Goal: Transaction & Acquisition: Purchase product/service

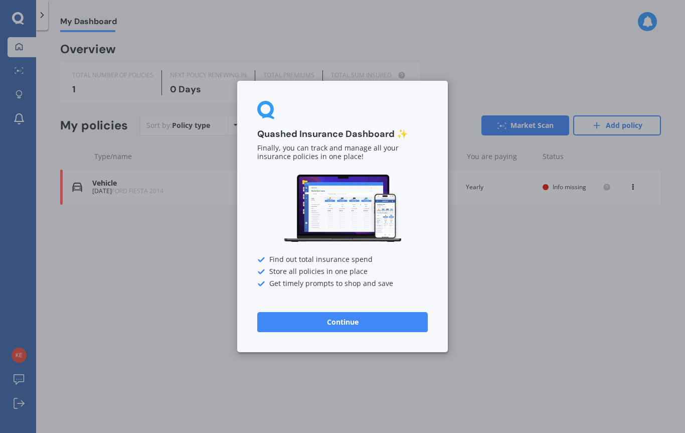
click at [353, 323] on button "Continue" at bounding box center [342, 322] width 171 height 20
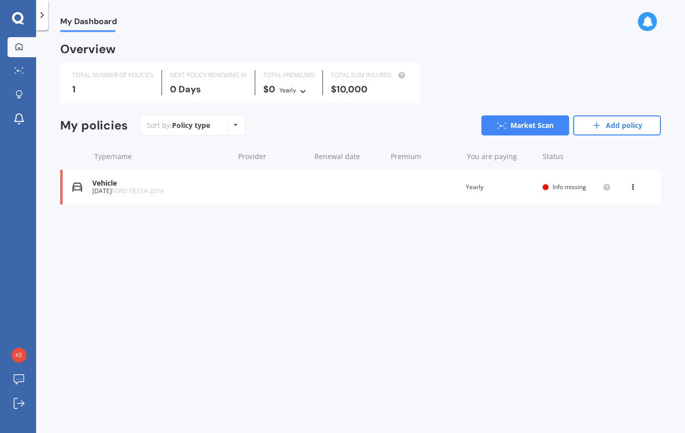
click at [110, 180] on div "Vehicle" at bounding box center [160, 183] width 137 height 9
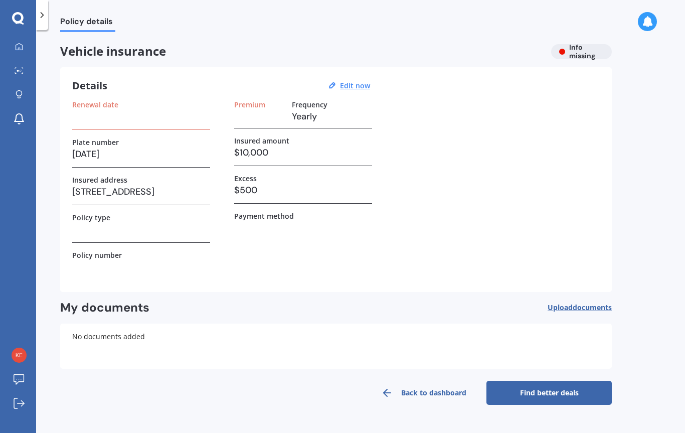
click at [108, 150] on h3 "JUL15" at bounding box center [141, 153] width 138 height 15
click at [102, 155] on h3 "JUL15" at bounding box center [141, 153] width 138 height 15
click at [354, 88] on u "Edit now" at bounding box center [355, 86] width 30 height 10
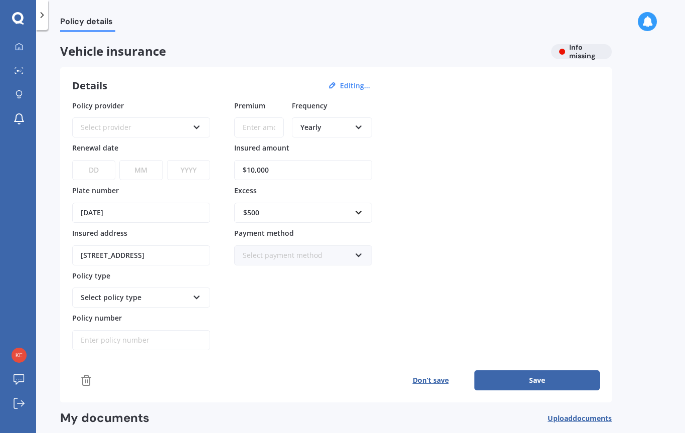
click at [440, 376] on button "Don’t save" at bounding box center [431, 380] width 88 height 20
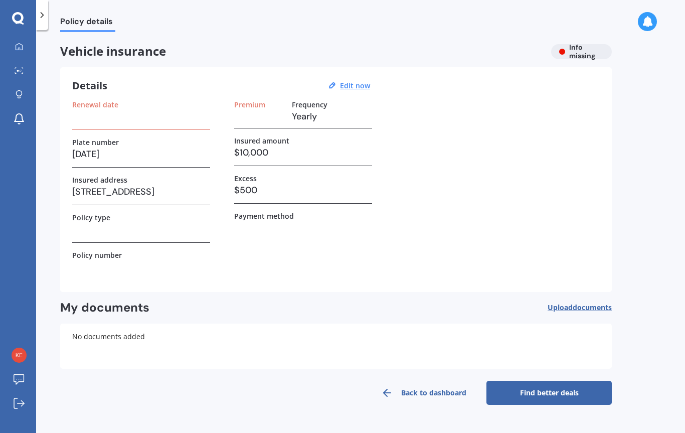
click at [99, 114] on h3 at bounding box center [141, 116] width 138 height 15
click at [393, 393] on icon at bounding box center [387, 393] width 12 height 12
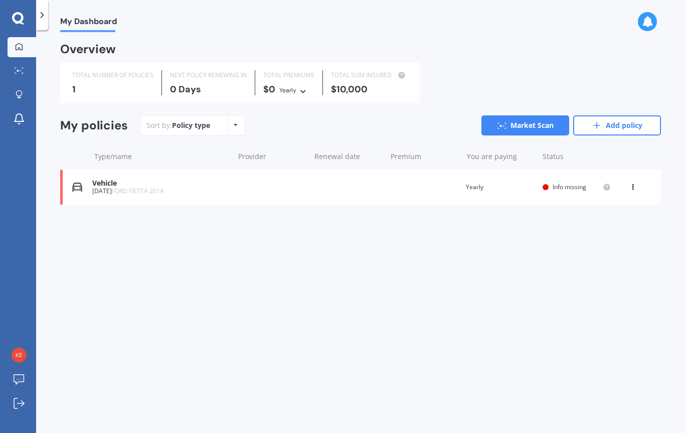
click at [97, 190] on div "JUL15 FORD FIESTA 2014" at bounding box center [160, 191] width 137 height 7
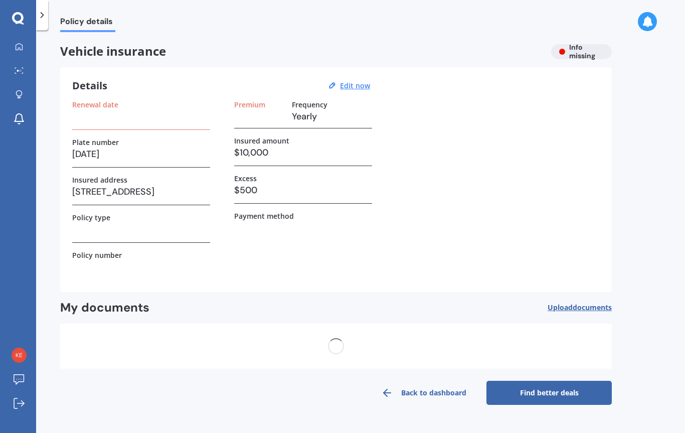
click at [102, 182] on label "Insured address" at bounding box center [99, 180] width 55 height 9
click at [107, 150] on h3 "JUL15" at bounding box center [141, 153] width 138 height 15
click at [353, 86] on u "Edit now" at bounding box center [355, 86] width 30 height 10
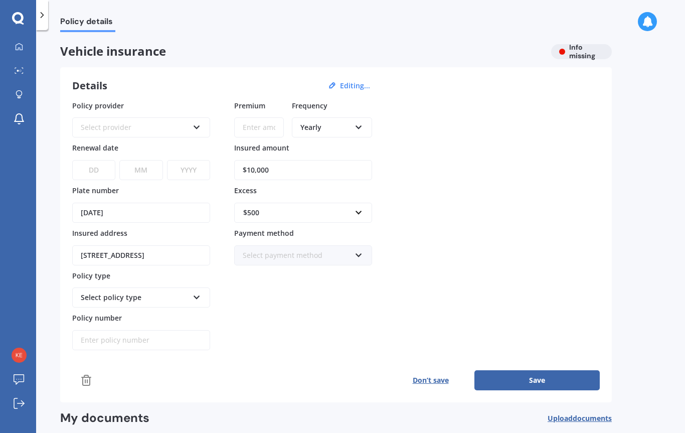
click at [102, 212] on input "JUL15" at bounding box center [141, 213] width 138 height 20
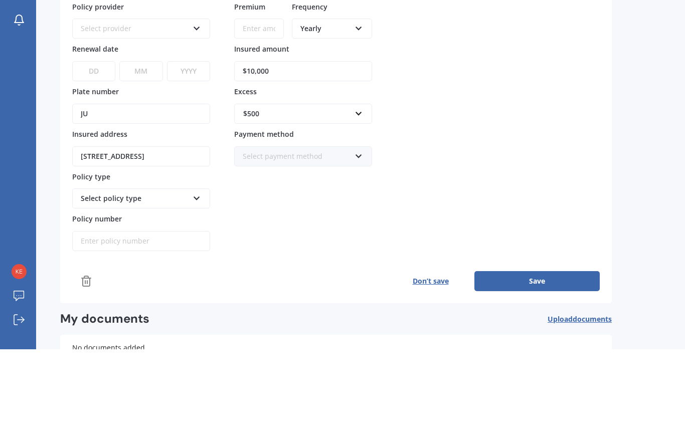
type input "J"
type input "FZR20"
click at [94, 160] on select "DD 01 02 03 04 05 06 07 08 09 10 11 12 13 14 15 16 17 18 19 20 21 22 23 24 25 2…" at bounding box center [93, 170] width 43 height 20
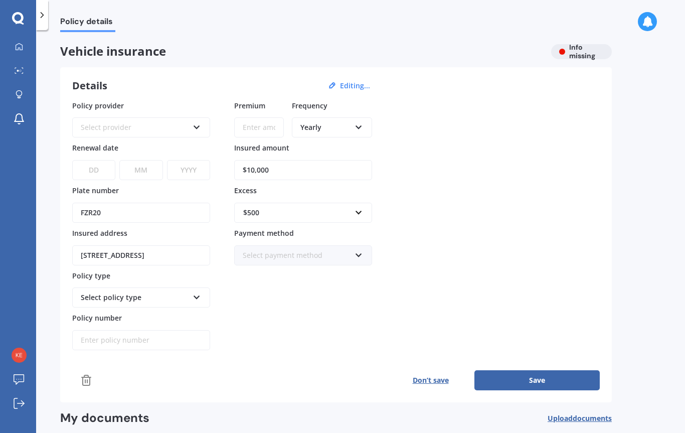
select select "01"
click at [141, 169] on select "MM 01 02 03 04 05 06 07 08 09 10 11 12" at bounding box center [140, 170] width 43 height 20
click at [142, 165] on select "MM 01 02 03 04 05 06 07 08 09 10 11 12" at bounding box center [140, 170] width 43 height 20
select select "11"
click at [191, 169] on select "YYYY 2027 2026 2025 2024 2023 2022 2021 2020 2019 2018 2017 2016 2015 2014 2013…" at bounding box center [188, 170] width 43 height 20
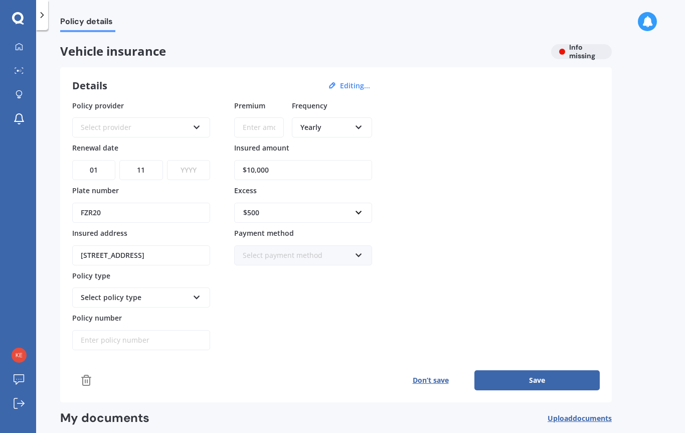
select select "2025"
click at [140, 293] on div "Select policy type" at bounding box center [135, 297] width 108 height 11
click at [91, 338] on input "Policy number" at bounding box center [141, 340] width 138 height 20
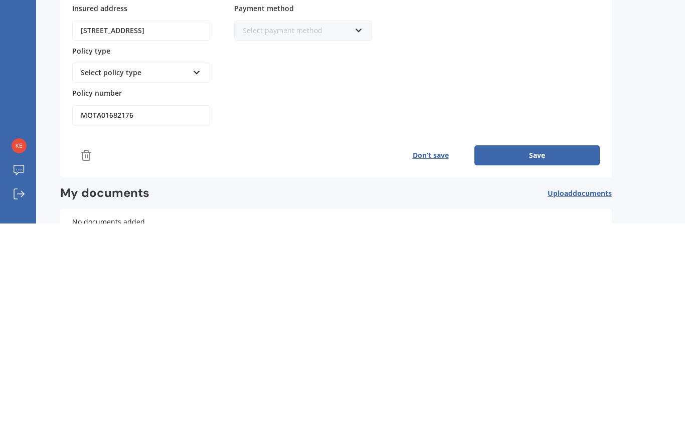
type input "MOTA01682176"
click at [139, 292] on div "Select policy type" at bounding box center [135, 297] width 108 height 11
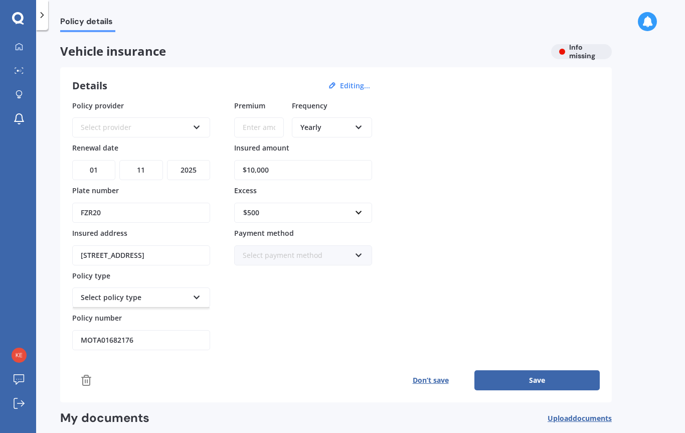
click at [189, 294] on div "Select policy type" at bounding box center [141, 297] width 138 height 20
click at [107, 122] on div "Select provider" at bounding box center [135, 127] width 108 height 11
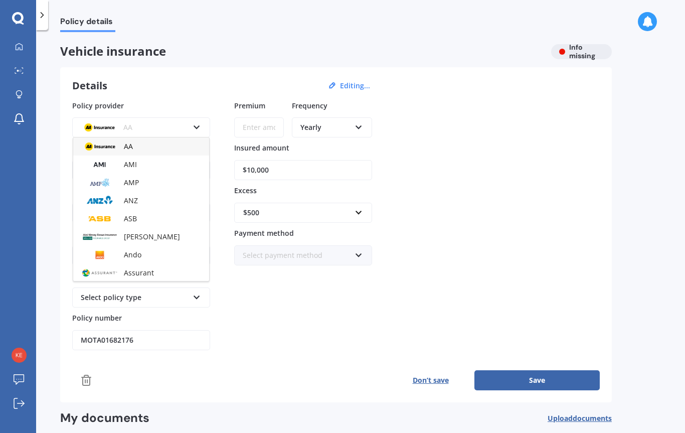
click at [140, 165] on div "AMI" at bounding box center [141, 165] width 136 height 18
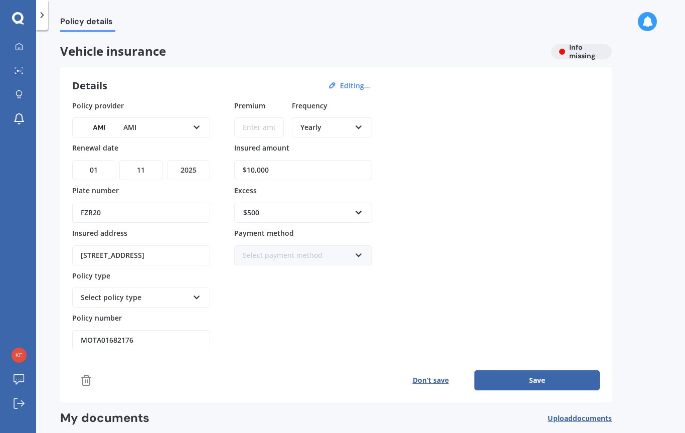
click at [285, 257] on div "Select payment method" at bounding box center [297, 255] width 108 height 11
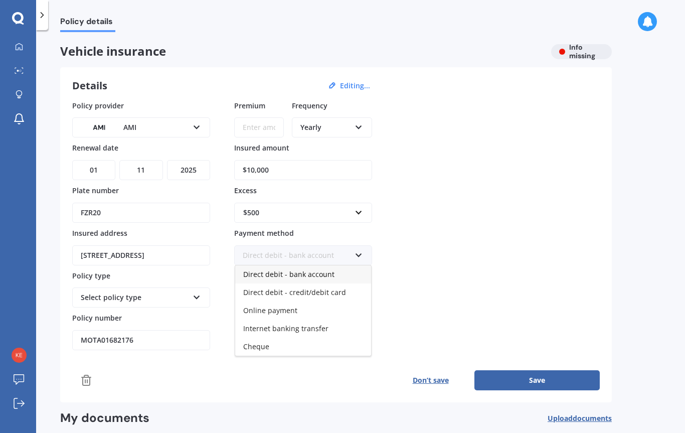
click at [280, 271] on span "Direct debit - bank account" at bounding box center [288, 274] width 91 height 10
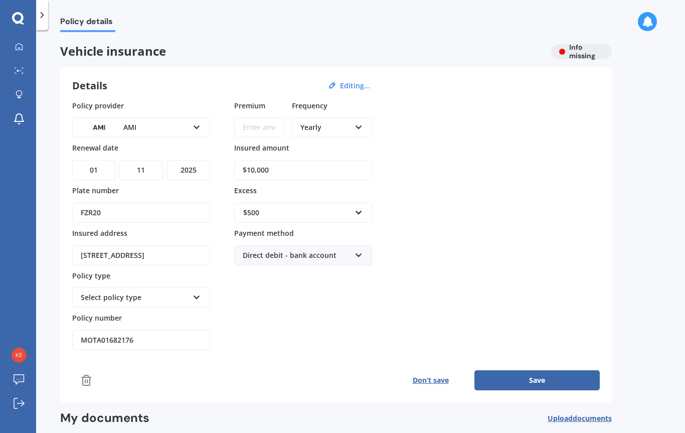
click at [259, 122] on input "Premium" at bounding box center [259, 127] width 50 height 20
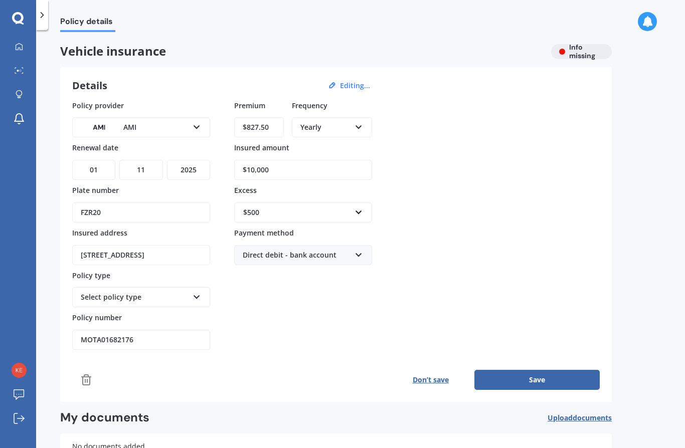
type input "$827.56"
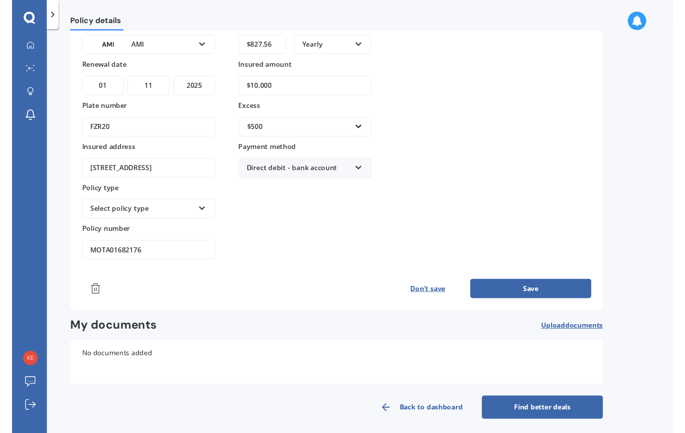
scroll to position [81, 0]
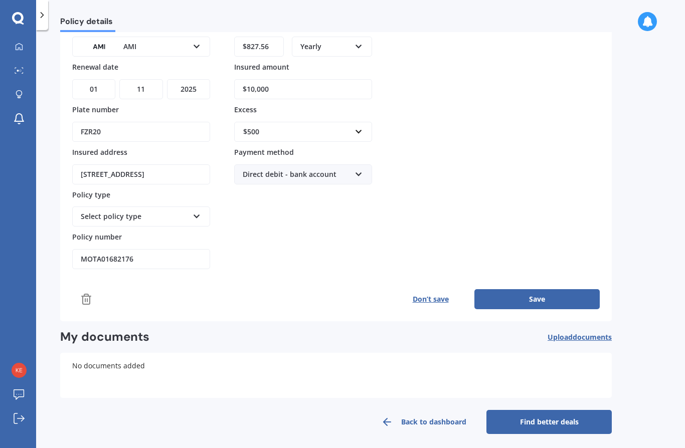
click at [265, 87] on input "$10,000" at bounding box center [303, 89] width 138 height 20
type input "$10,100"
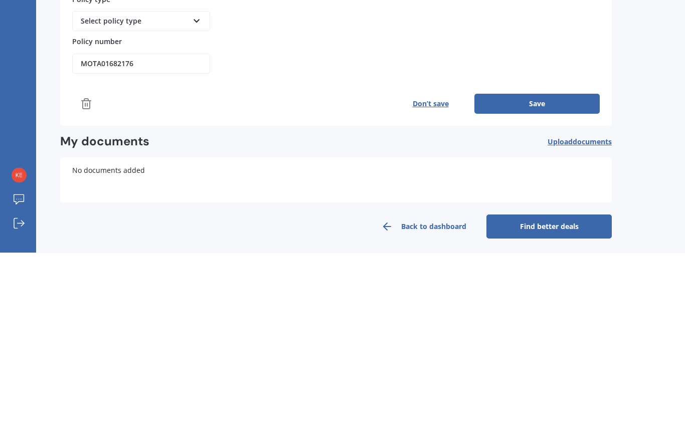
click at [536, 289] on button "Save" at bounding box center [537, 299] width 125 height 20
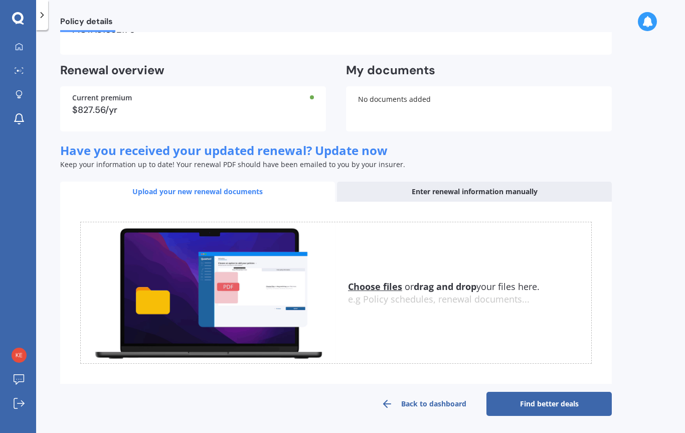
scroll to position [237, 0]
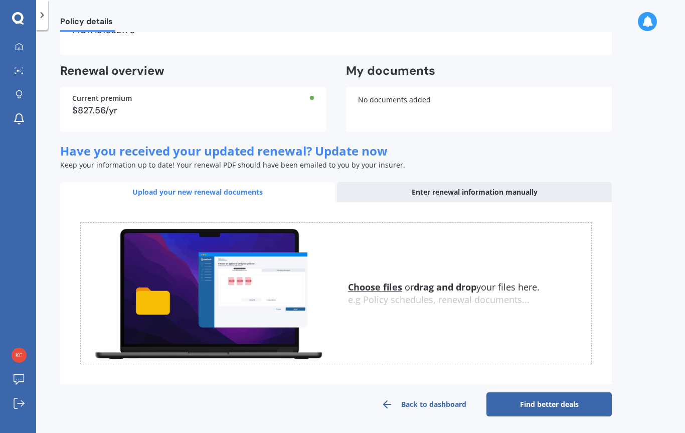
click at [540, 407] on link "Find better deals" at bounding box center [549, 404] width 125 height 24
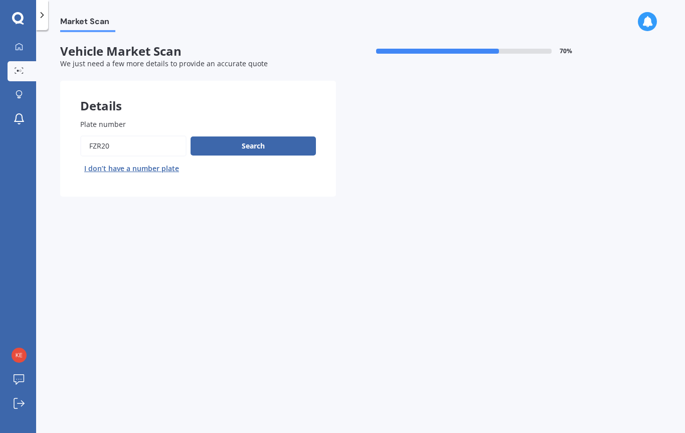
click at [245, 146] on button "Search" at bounding box center [253, 145] width 125 height 19
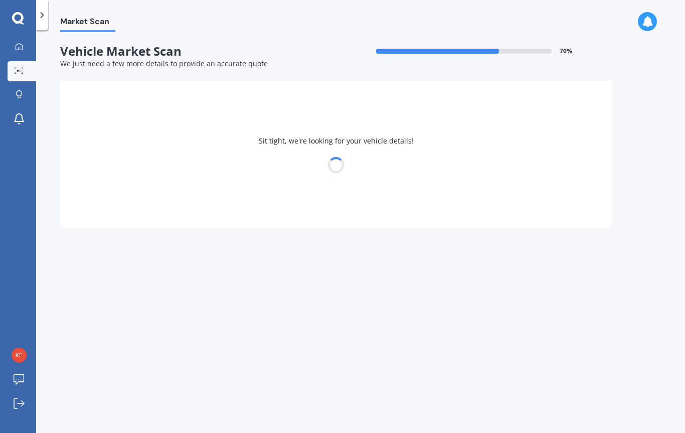
select select "MAZDA"
select select "25"
select select "03"
select select "1944"
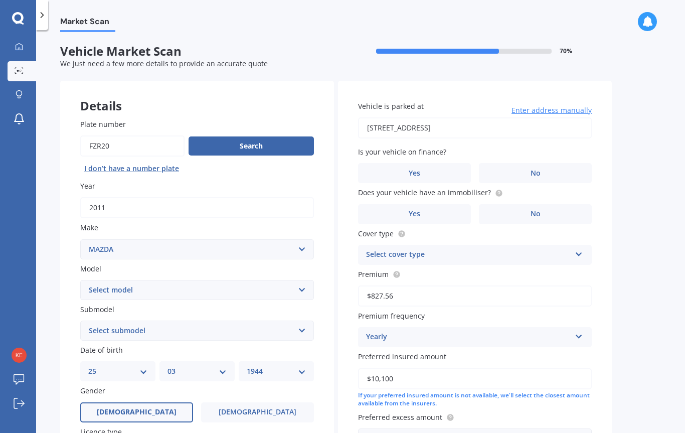
click at [125, 283] on select "Select model 121 2 3 323 323 / Familia 6 626 929 Atenza Autozam Axela AZ3 B2000…" at bounding box center [197, 290] width 234 height 20
select select "3"
click at [148, 325] on select "Select submodel (all other) 2.0 GLX 2.0GSX Hatch MPS 2.3 6MT MPS Turbo SP22 LTD…" at bounding box center [197, 331] width 234 height 20
select select "SP25"
click at [268, 408] on span "Female" at bounding box center [258, 412] width 78 height 9
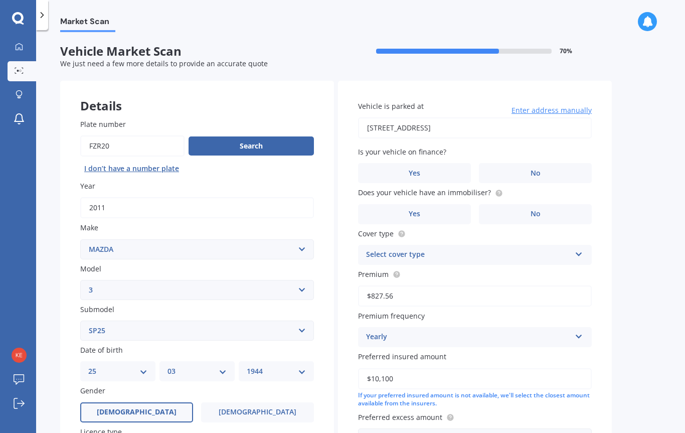
click at [0, 0] on input "Female" at bounding box center [0, 0] width 0 height 0
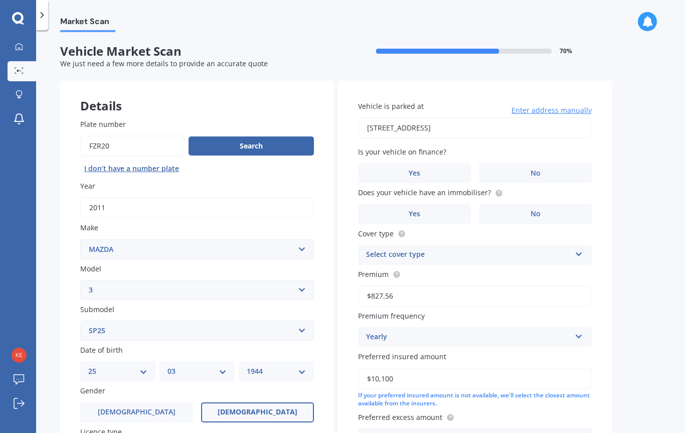
click at [100, 367] on select "DD 01 02 03 04 05 06 07 08 09 10 11 12 13 14 15 16 17 18 19 20 21 22 23 24 25 2…" at bounding box center [117, 371] width 59 height 11
select select "22"
click at [185, 366] on select "MM 01 02 03 04 05 06 07 08 09 10 11 12" at bounding box center [197, 371] width 59 height 11
select select "10"
click at [264, 367] on select "YYYY 2025 2024 2023 2022 2021 2020 2019 2018 2017 2016 2015 2014 2013 2012 2011…" at bounding box center [276, 371] width 59 height 11
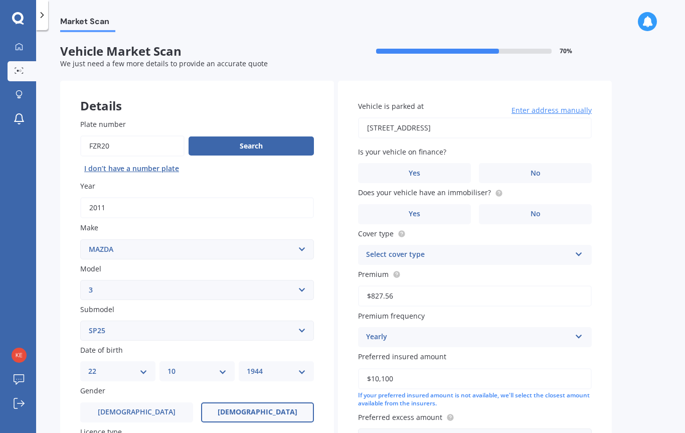
select select "1946"
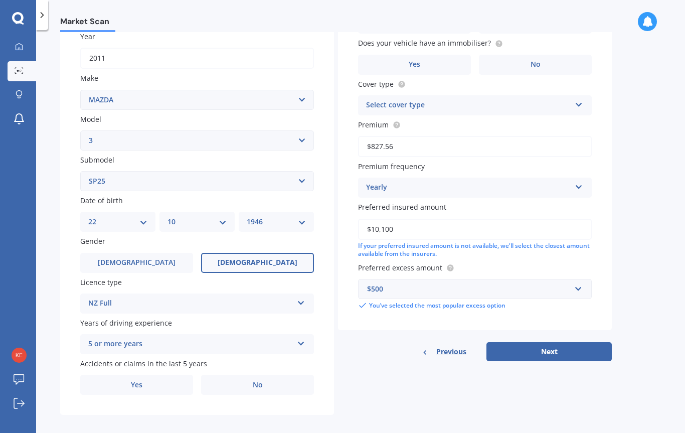
scroll to position [149, 0]
click at [267, 376] on label "No" at bounding box center [257, 385] width 113 height 20
click at [0, 0] on input "No" at bounding box center [0, 0] width 0 height 0
click at [430, 100] on div "Select cover type" at bounding box center [468, 106] width 205 height 12
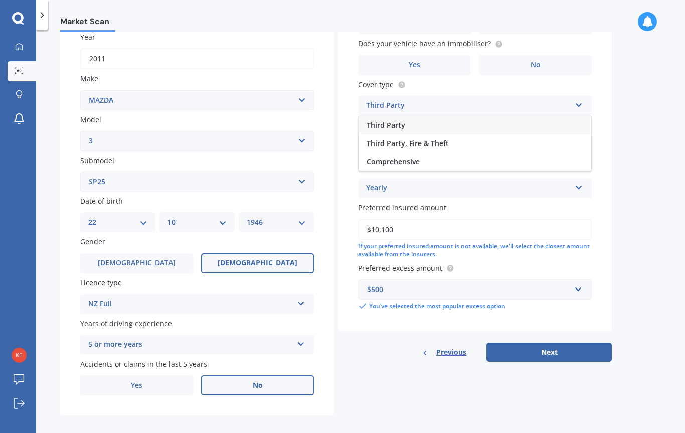
click at [408, 160] on span "Comprehensive" at bounding box center [393, 162] width 53 height 10
click at [384, 182] on div "Yearly" at bounding box center [468, 188] width 205 height 12
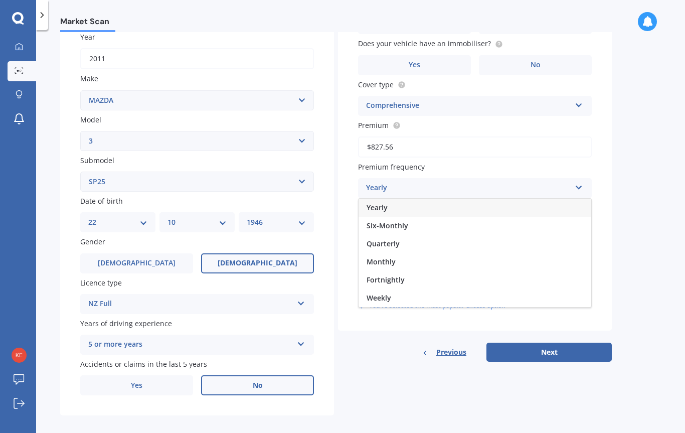
click at [384, 182] on div "Yearly" at bounding box center [468, 188] width 205 height 12
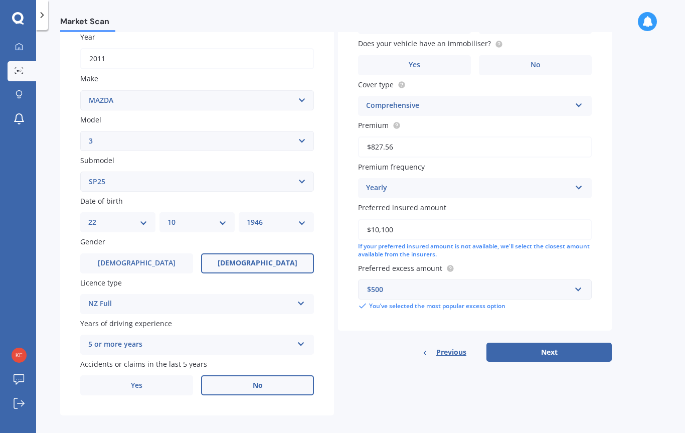
click at [558, 346] on button "Next" at bounding box center [549, 352] width 125 height 19
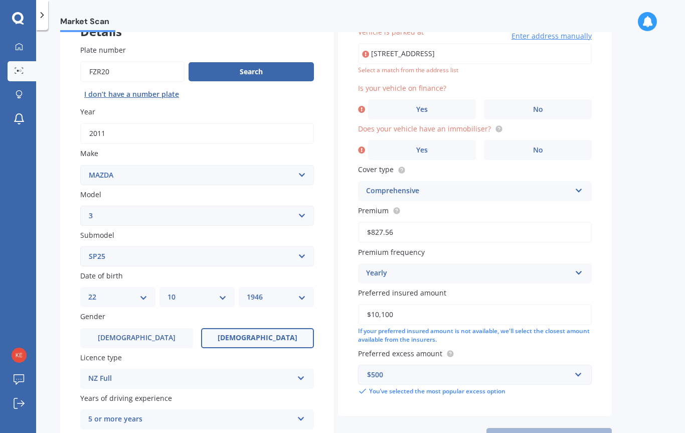
scroll to position [68, 0]
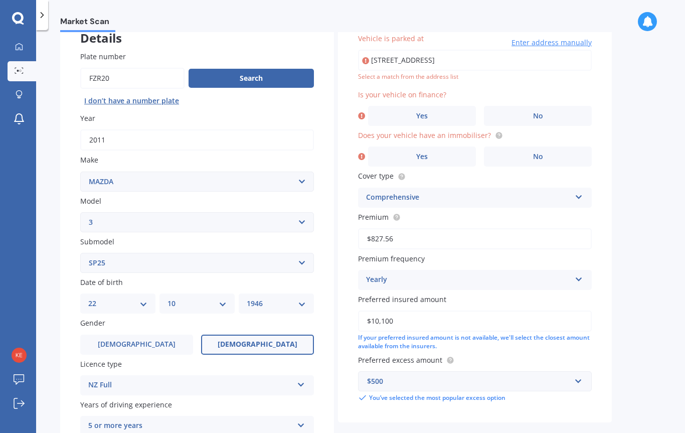
type input "[STREET_ADDRESS]"
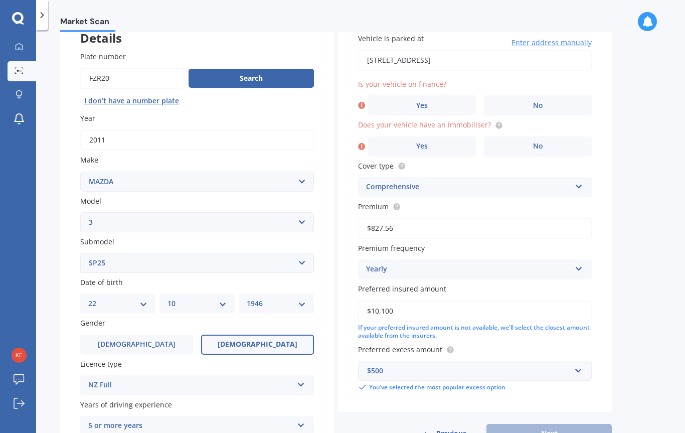
click at [540, 105] on span "No" at bounding box center [538, 105] width 10 height 9
click at [0, 0] on input "No" at bounding box center [0, 0] width 0 height 0
click at [433, 144] on label "Yes" at bounding box center [422, 146] width 108 height 20
click at [0, 0] on input "Yes" at bounding box center [0, 0] width 0 height 0
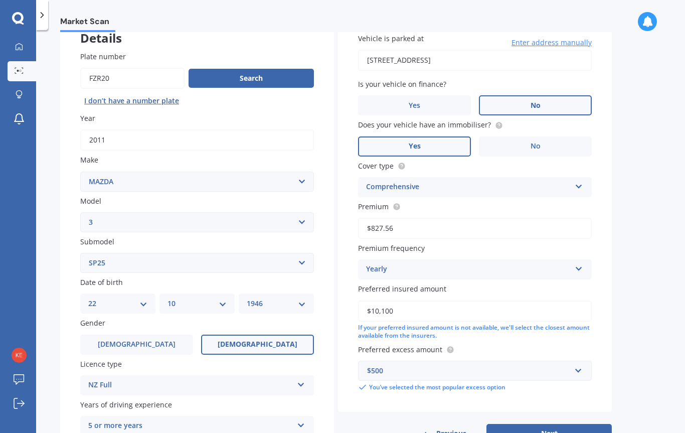
click at [557, 429] on button "Next" at bounding box center [549, 433] width 125 height 19
select select "22"
select select "10"
select select "1946"
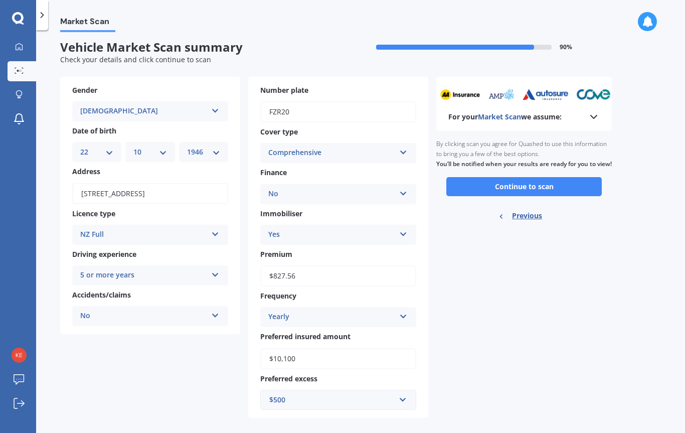
scroll to position [0, 0]
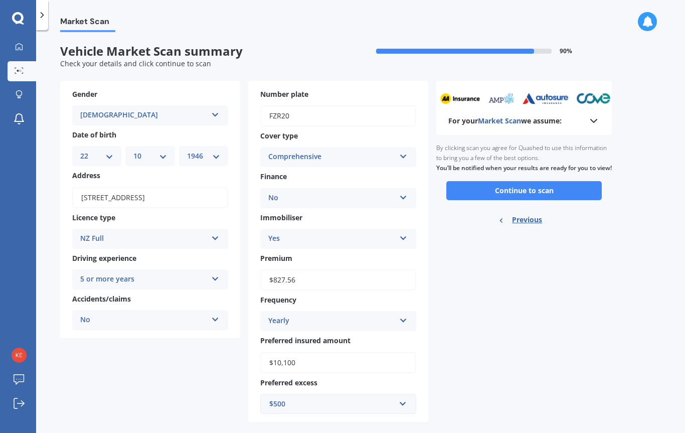
click at [514, 199] on button "Continue to scan" at bounding box center [524, 190] width 156 height 19
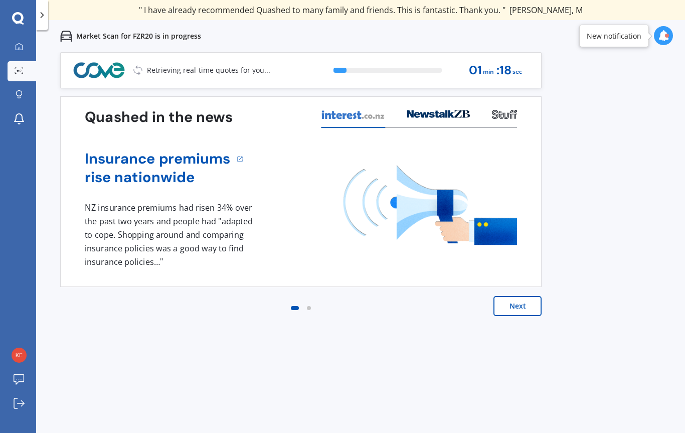
click at [528, 306] on button "Next" at bounding box center [518, 306] width 48 height 20
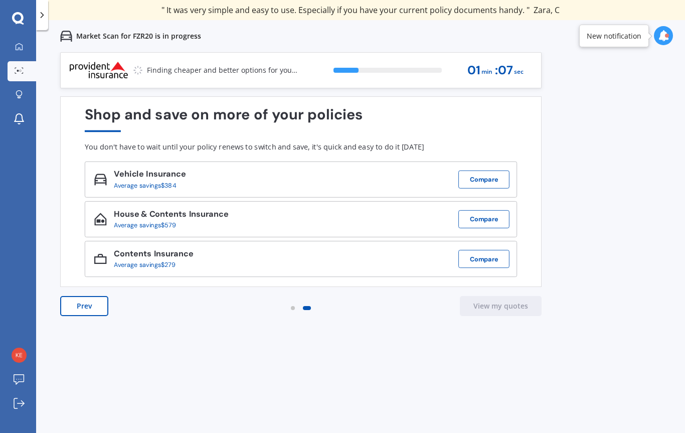
click at [630, 36] on div "New notification" at bounding box center [614, 36] width 55 height 10
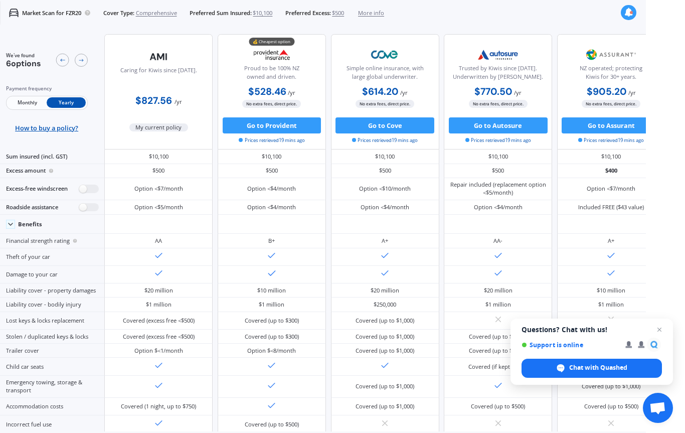
click at [384, 10] on span "More info" at bounding box center [371, 13] width 26 height 8
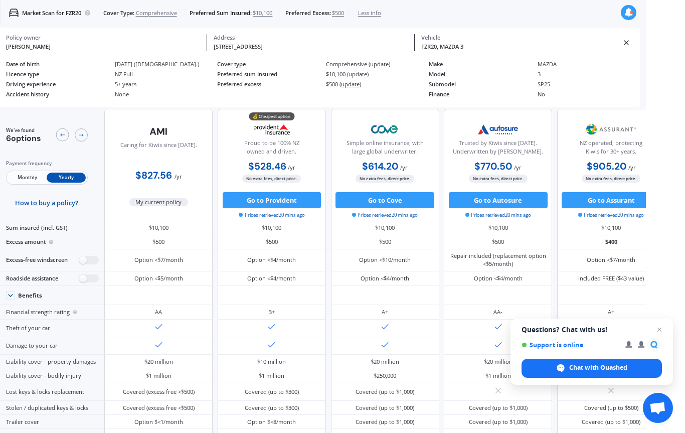
scroll to position [13, 0]
click at [621, 219] on span "Prices retrieved 20 mins ago" at bounding box center [611, 215] width 66 height 7
